Goal: Transaction & Acquisition: Purchase product/service

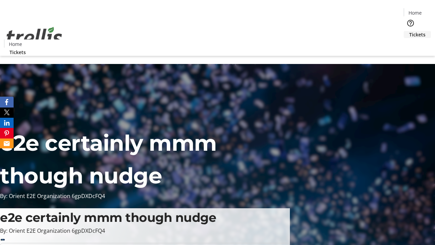
click at [410, 31] on span "Tickets" at bounding box center [418, 34] width 16 height 7
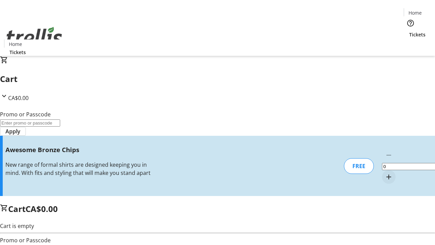
click at [385, 173] on mat-icon "Increment by one" at bounding box center [389, 177] width 8 height 8
type input "1"
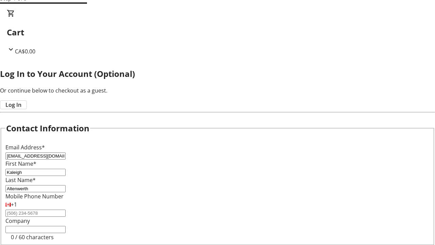
type input "Altenwerth"
